Goal: Task Accomplishment & Management: Manage account settings

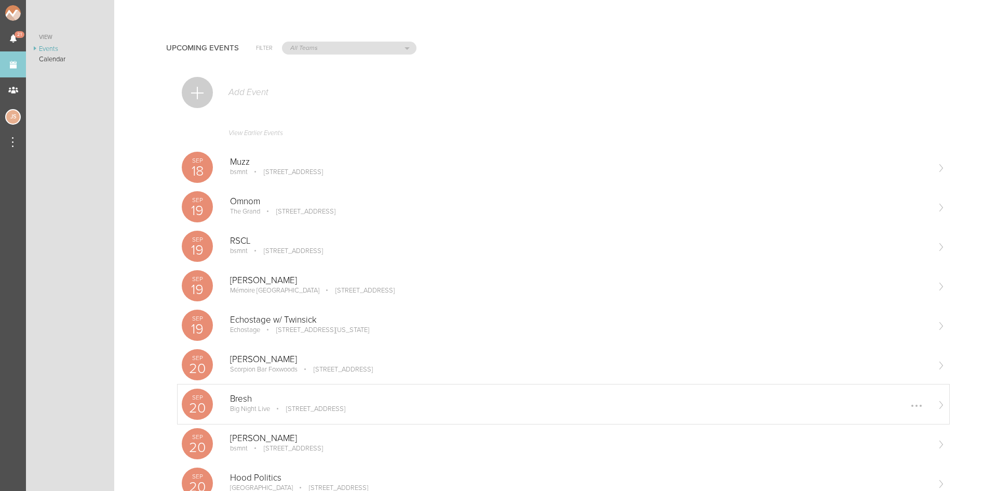
click at [320, 386] on div "[DATE] Bresh Big Night Live [STREET_ADDRESS] Edit Remove" at bounding box center [564, 403] width 772 height 39
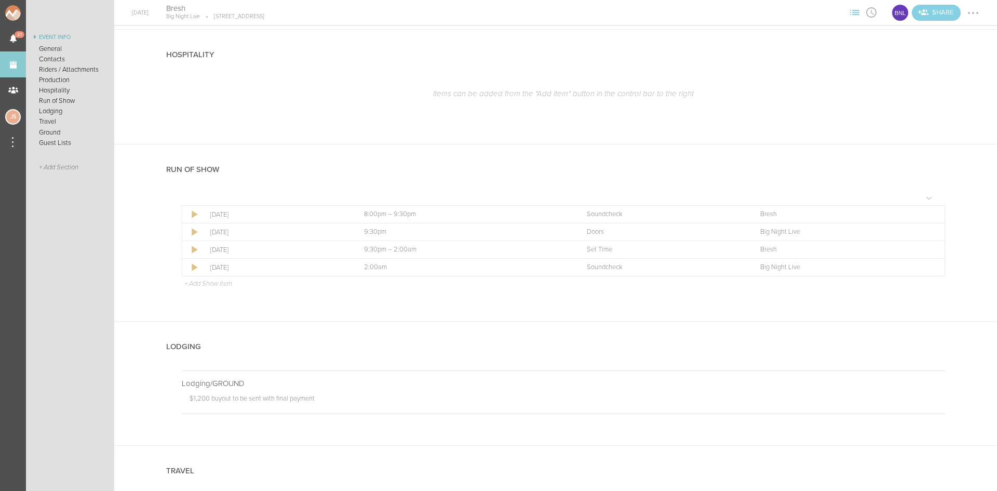
scroll to position [1558, 0]
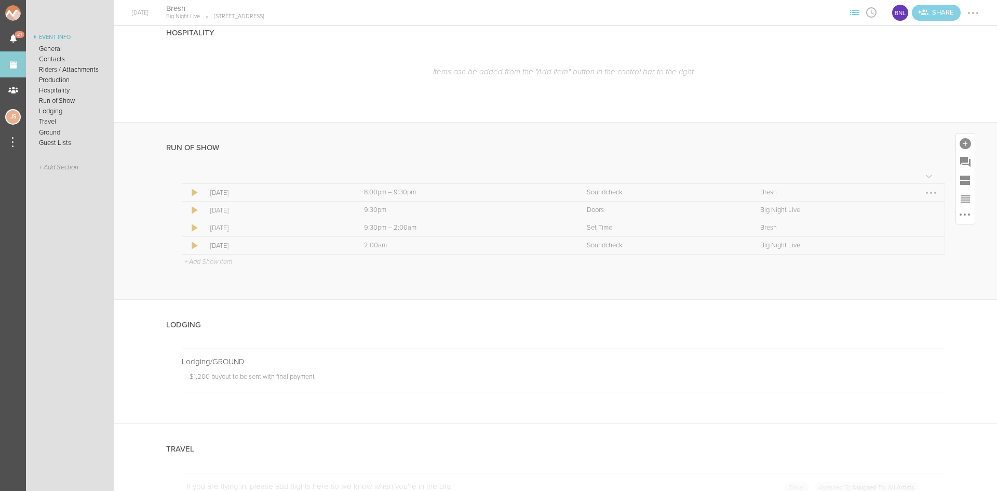
click at [930, 192] on div at bounding box center [931, 193] width 2 height 2
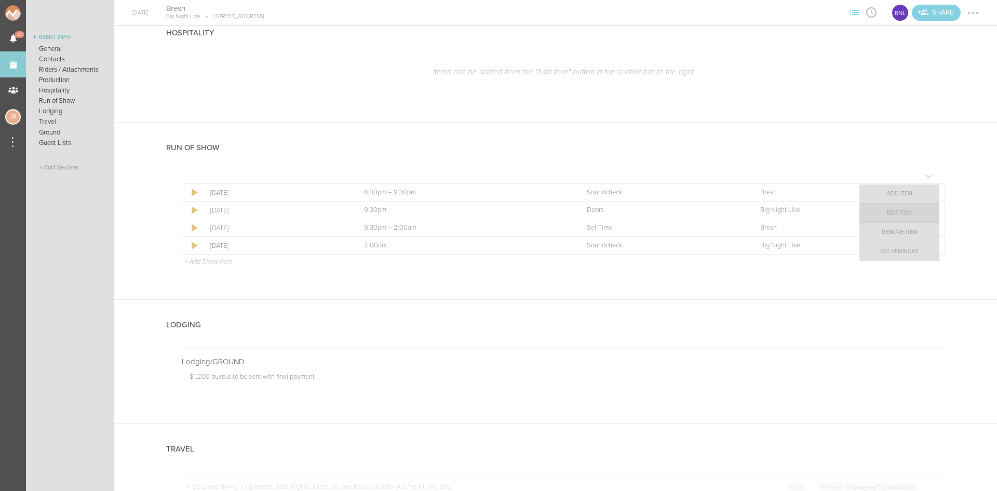
click at [919, 209] on link "Edit Item" at bounding box center [900, 213] width 80 height 19
select select "Soundcheck"
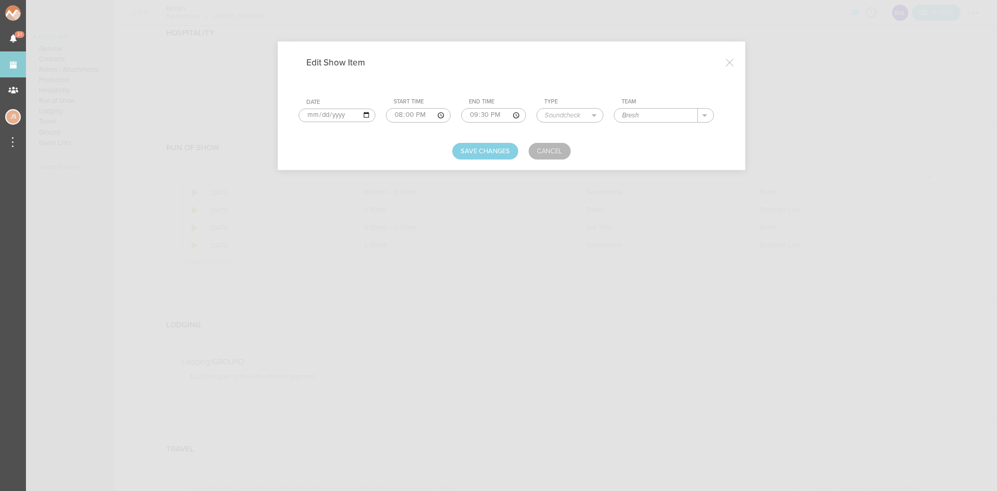
click at [410, 113] on input "20:00" at bounding box center [418, 115] width 65 height 15
type input "20:30"
click at [498, 153] on button "Save Changes" at bounding box center [485, 151] width 66 height 17
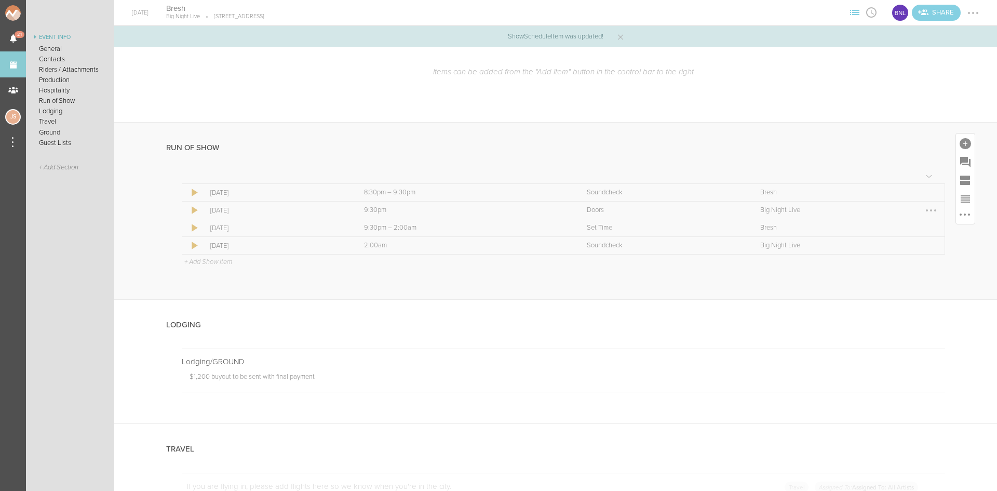
click at [925, 209] on div at bounding box center [931, 210] width 17 height 17
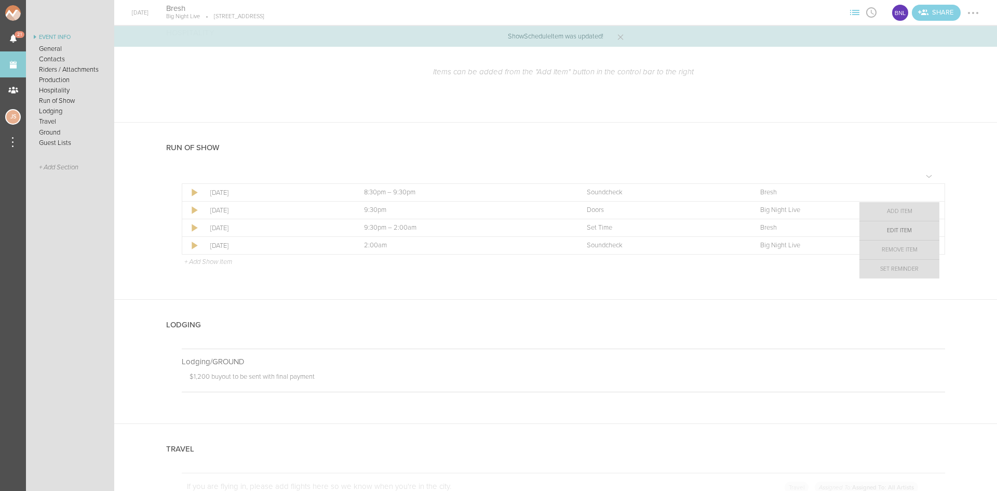
drag, startPoint x: 914, startPoint y: 228, endPoint x: 880, endPoint y: 209, distance: 38.6
click at [914, 229] on link "Edit Item" at bounding box center [900, 230] width 80 height 19
select select "Doors"
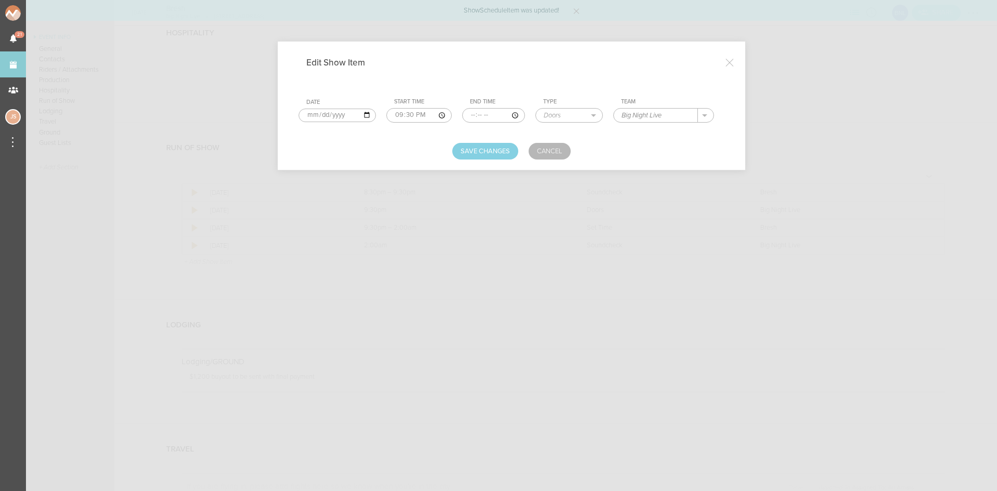
click at [401, 113] on input "21:30" at bounding box center [418, 115] width 65 height 15
type input "22:00"
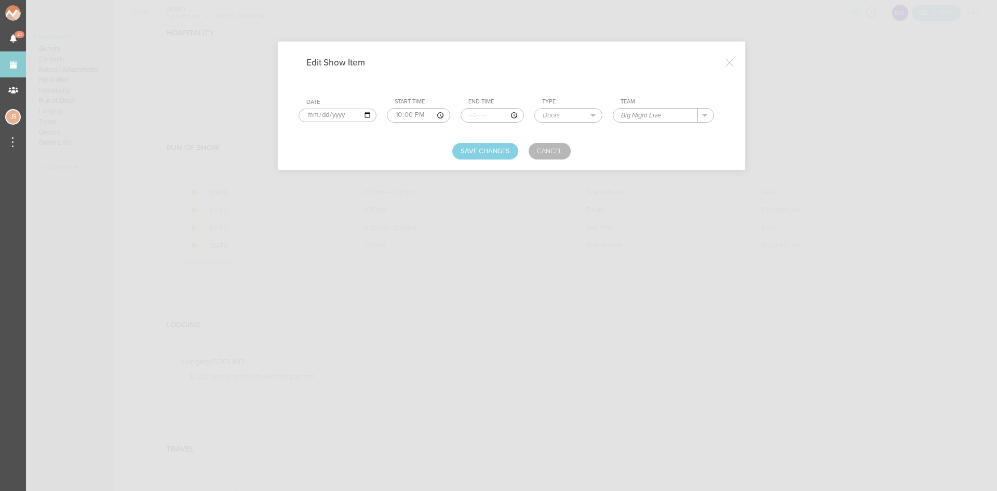
click at [480, 161] on div "Edit Show Item Date 2025-09-20 Start Time 22:00 End Time Type Load In Soundchec…" at bounding box center [511, 106] width 467 height 128
click at [480, 156] on button "Save Changes" at bounding box center [485, 151] width 66 height 17
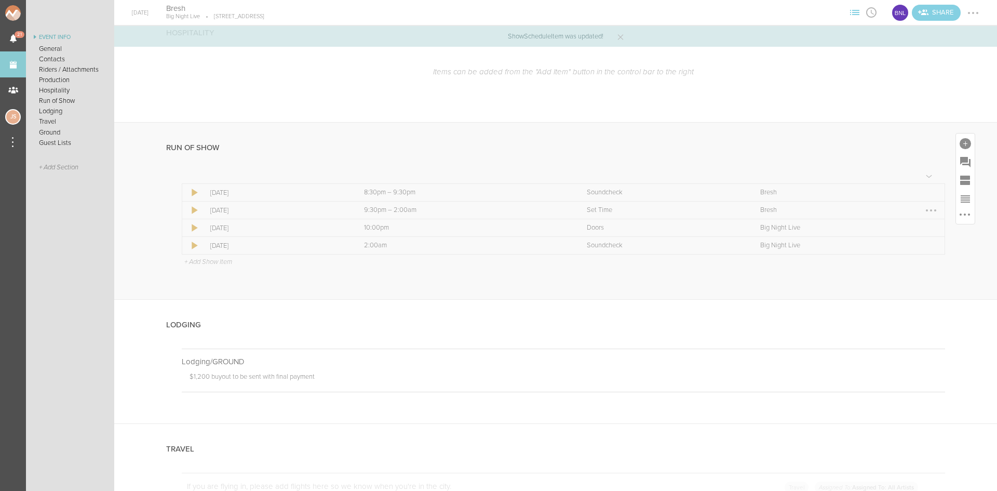
click at [926, 209] on div at bounding box center [931, 210] width 17 height 17
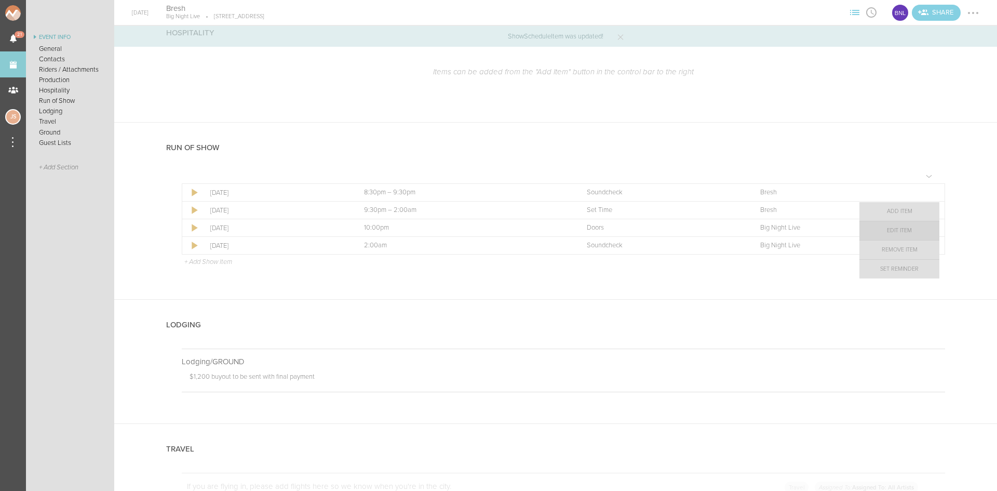
click at [916, 226] on link "Edit Item" at bounding box center [900, 230] width 80 height 19
select select "Set Time"
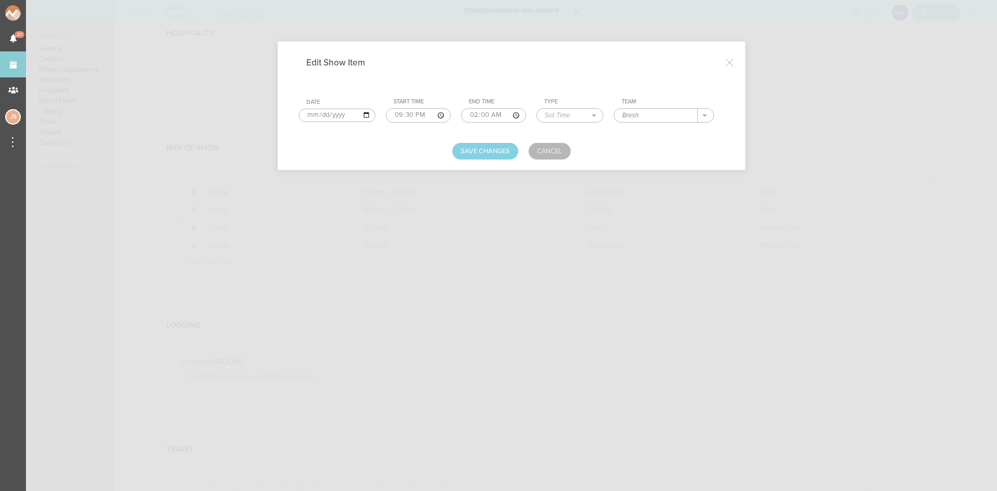
click at [388, 114] on input "21:30" at bounding box center [418, 115] width 65 height 15
type input "22:00"
click at [479, 147] on button "Save Changes" at bounding box center [485, 151] width 66 height 17
